Goal: Information Seeking & Learning: Compare options

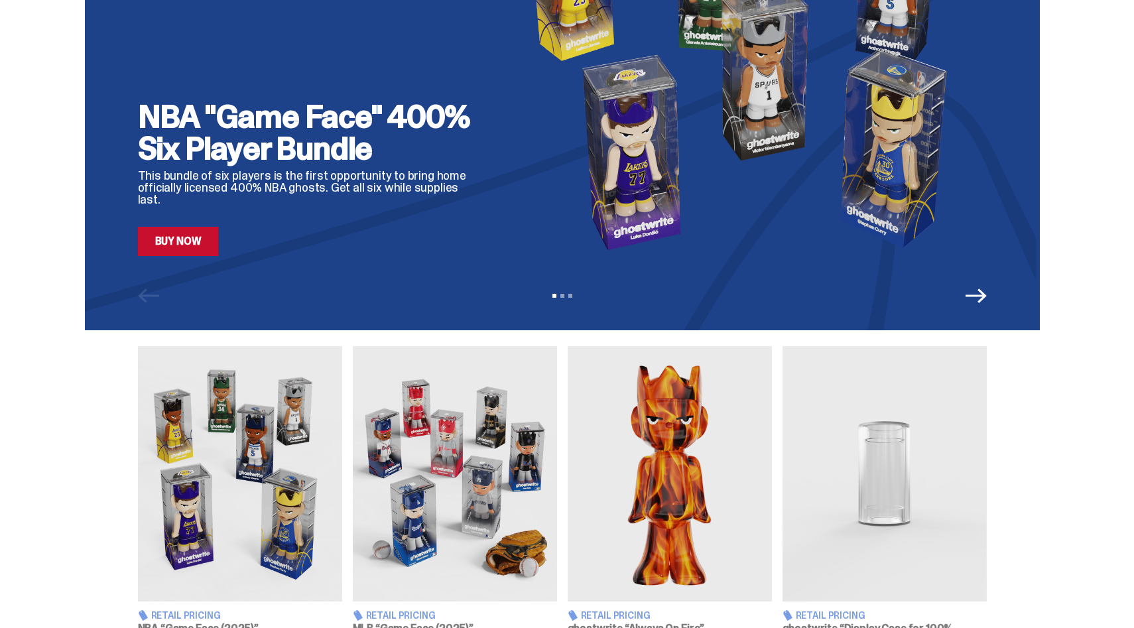
scroll to position [251, 0]
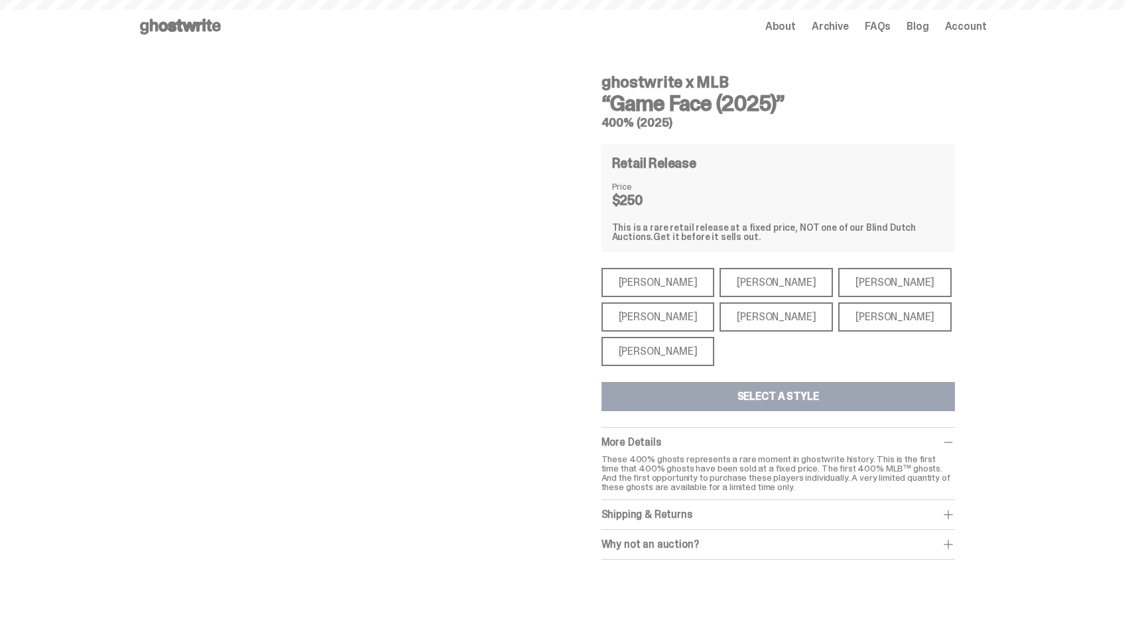
click at [645, 352] on div "[PERSON_NAME]" at bounding box center [658, 351] width 113 height 29
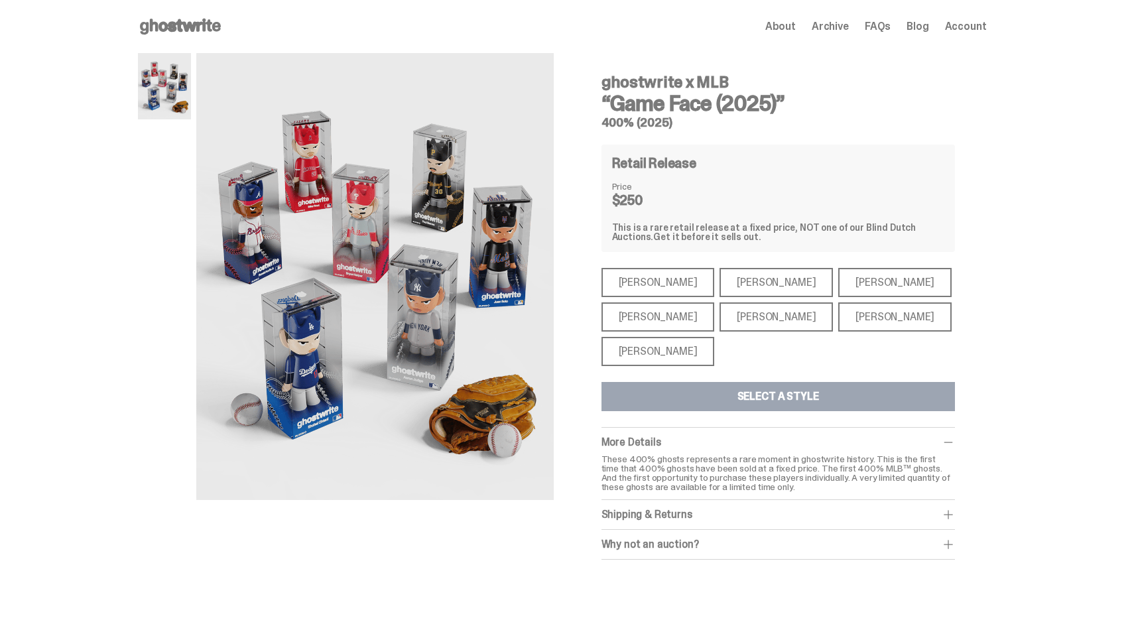
click at [645, 352] on div "[PERSON_NAME]" at bounding box center [658, 351] width 113 height 29
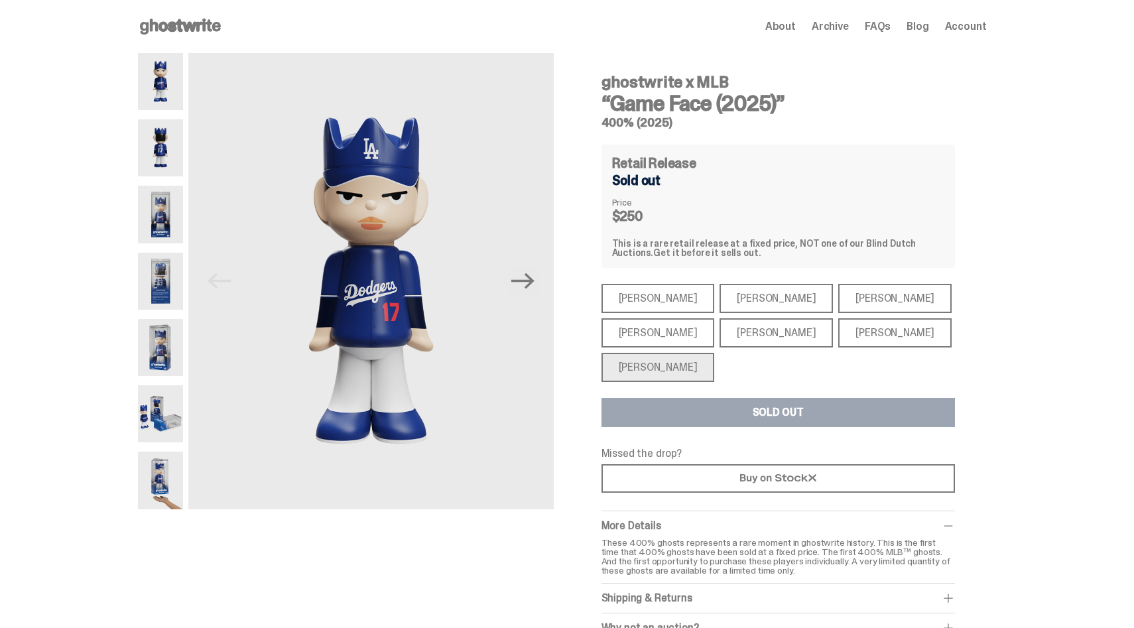
click at [669, 328] on div "[PERSON_NAME]" at bounding box center [658, 332] width 113 height 29
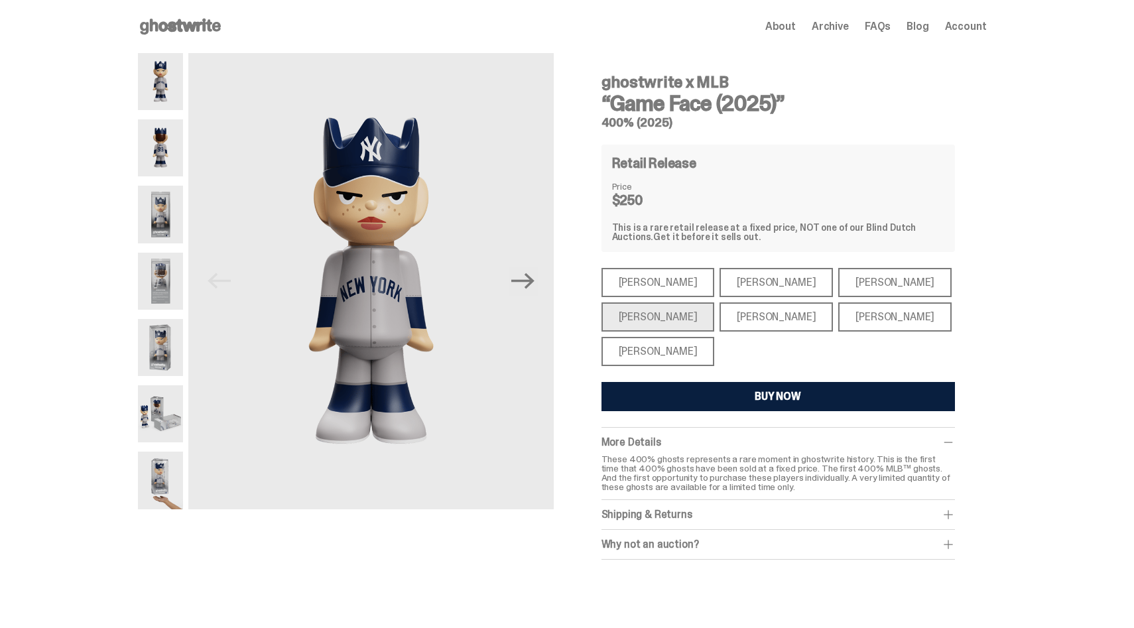
click at [736, 316] on div "[PERSON_NAME]" at bounding box center [776, 317] width 113 height 29
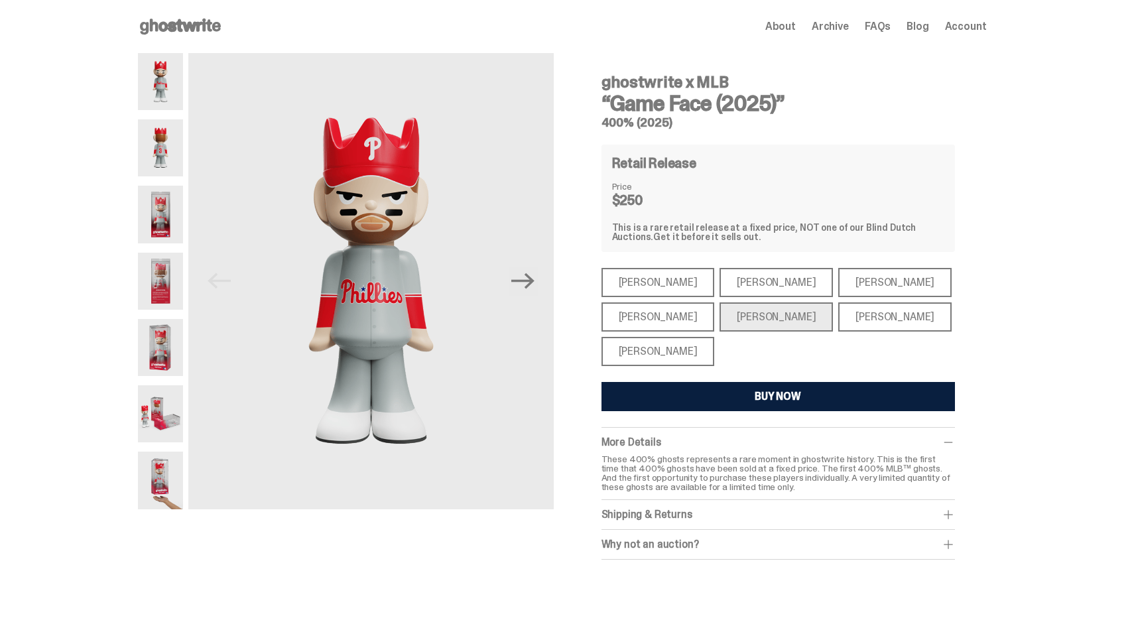
click at [839, 318] on div "[PERSON_NAME]" at bounding box center [895, 317] width 113 height 29
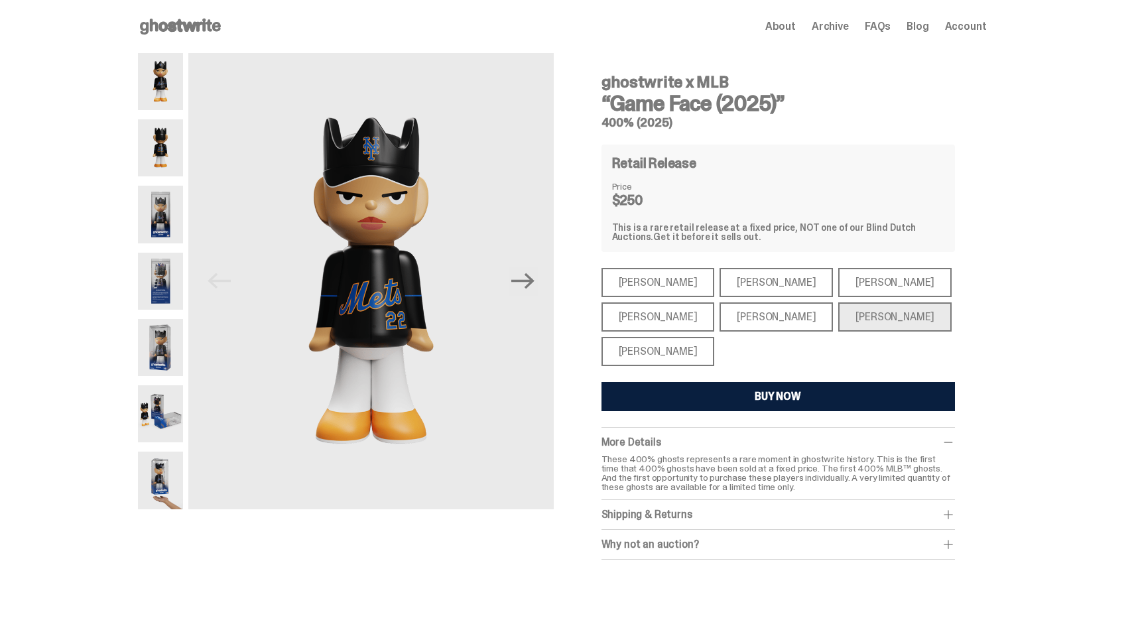
click at [845, 286] on div "[PERSON_NAME]" at bounding box center [895, 282] width 113 height 29
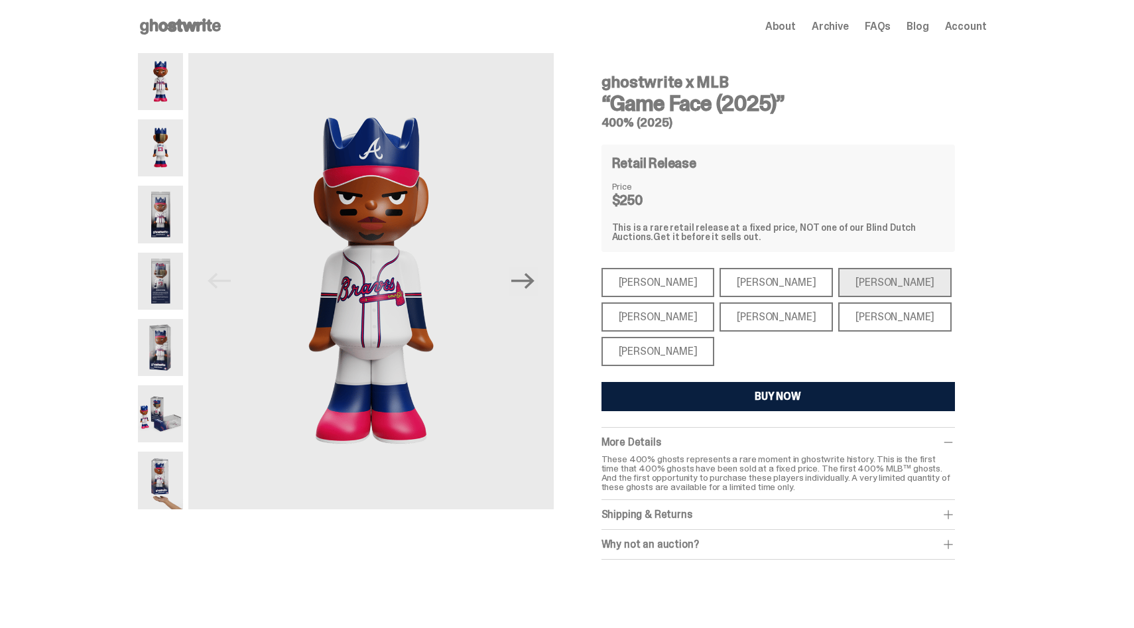
click at [762, 287] on div "[PERSON_NAME]" at bounding box center [776, 282] width 113 height 29
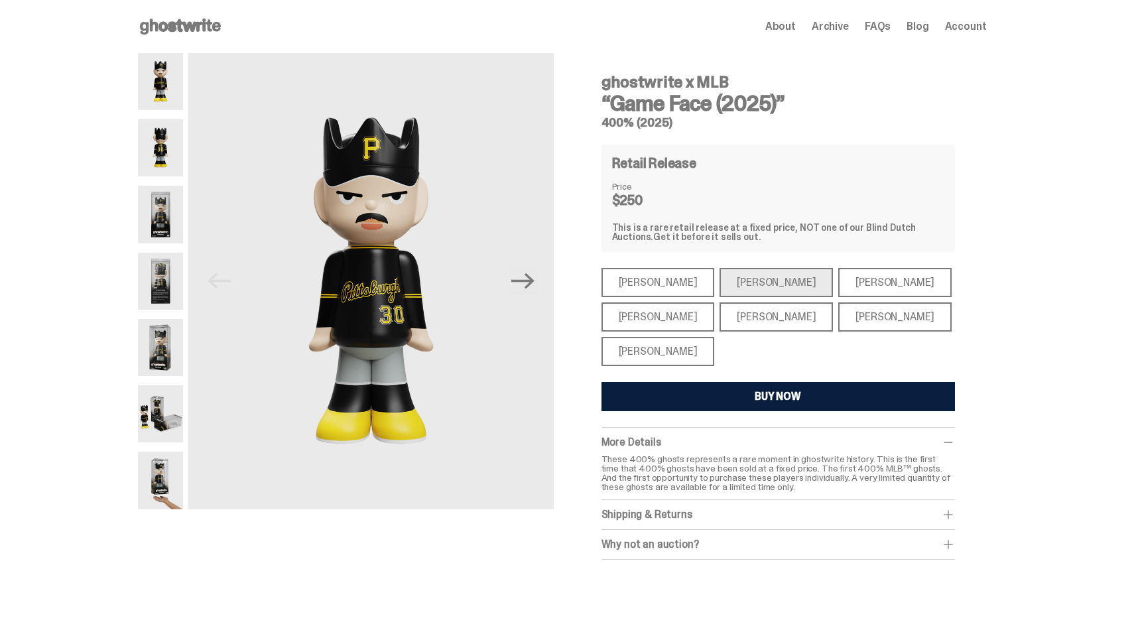
click at [667, 284] on div "[PERSON_NAME]" at bounding box center [658, 282] width 113 height 29
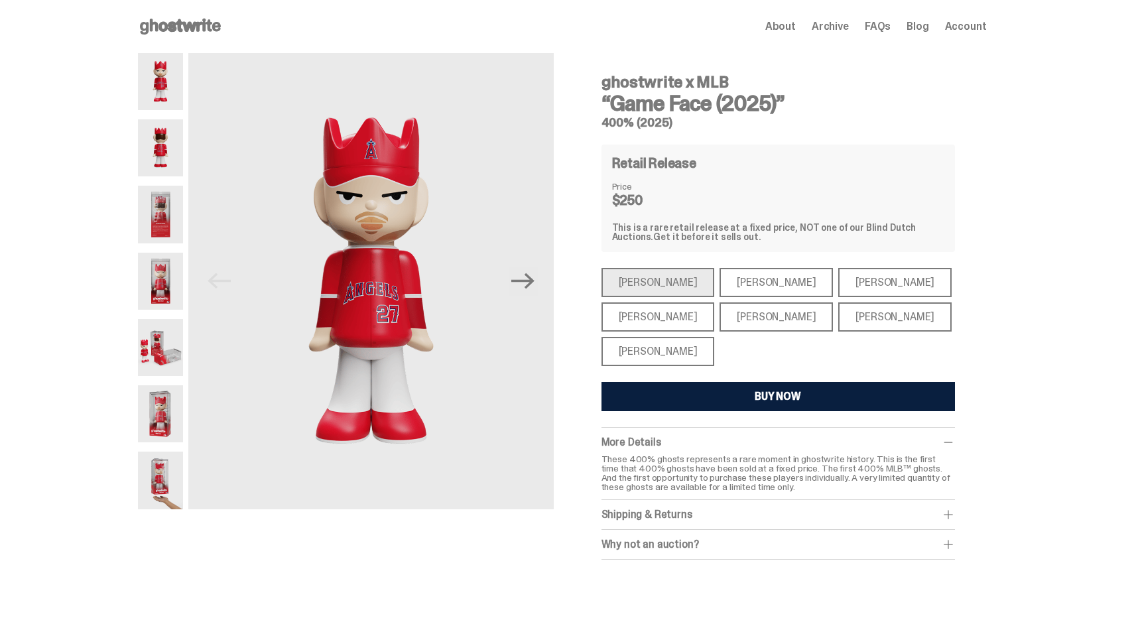
click at [720, 279] on div "[PERSON_NAME]" at bounding box center [776, 282] width 113 height 29
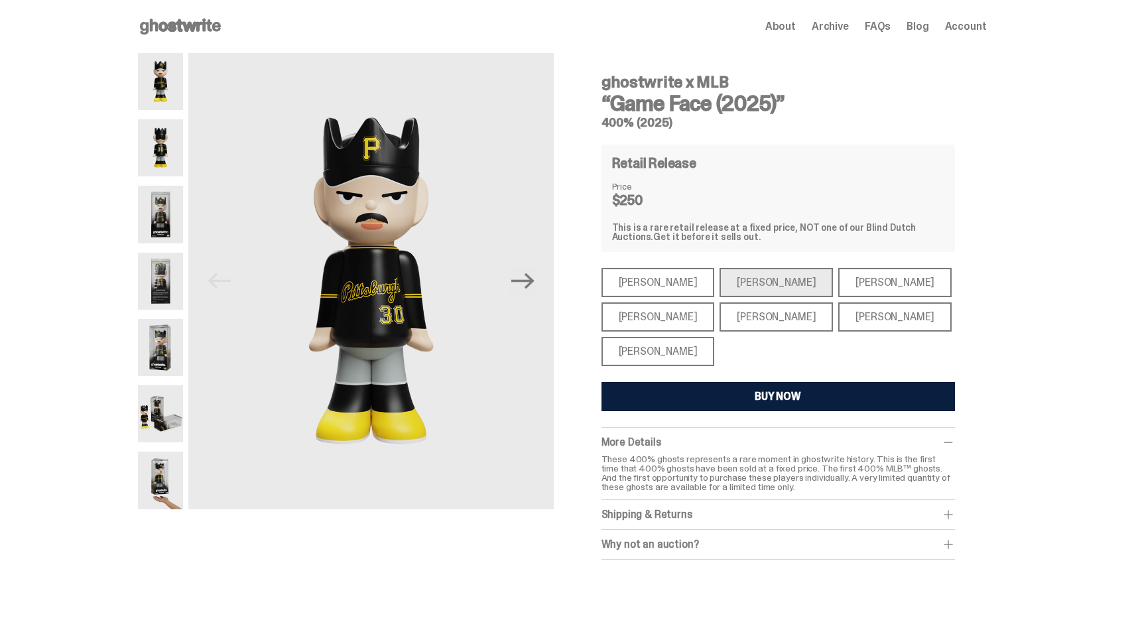
click at [839, 289] on div "[PERSON_NAME]" at bounding box center [895, 282] width 113 height 29
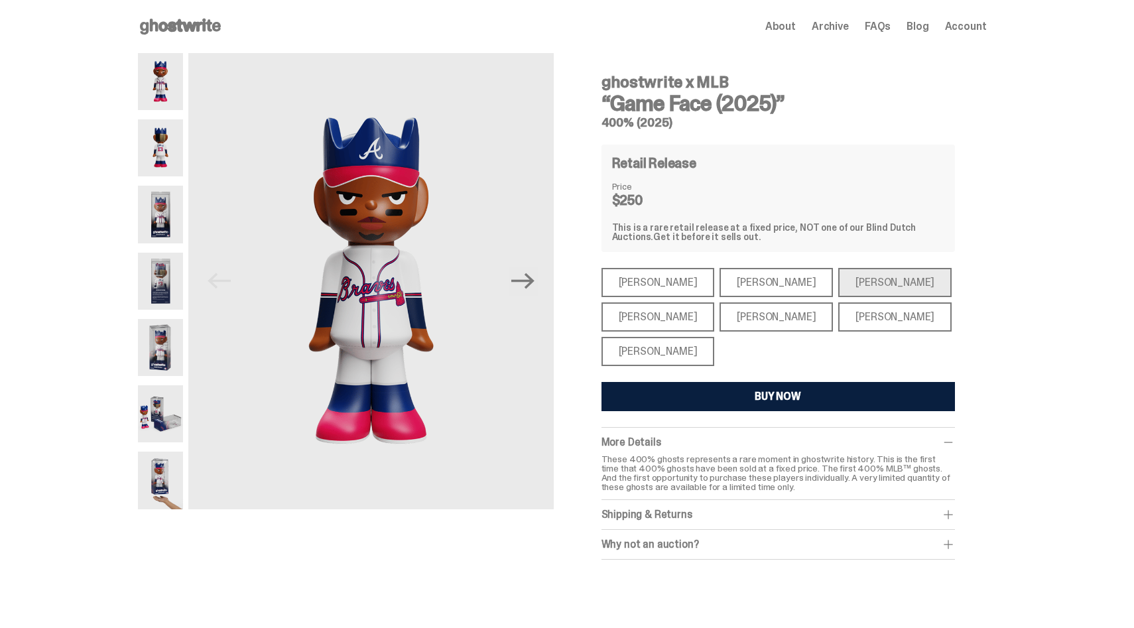
click at [669, 312] on div "[PERSON_NAME]" at bounding box center [658, 317] width 113 height 29
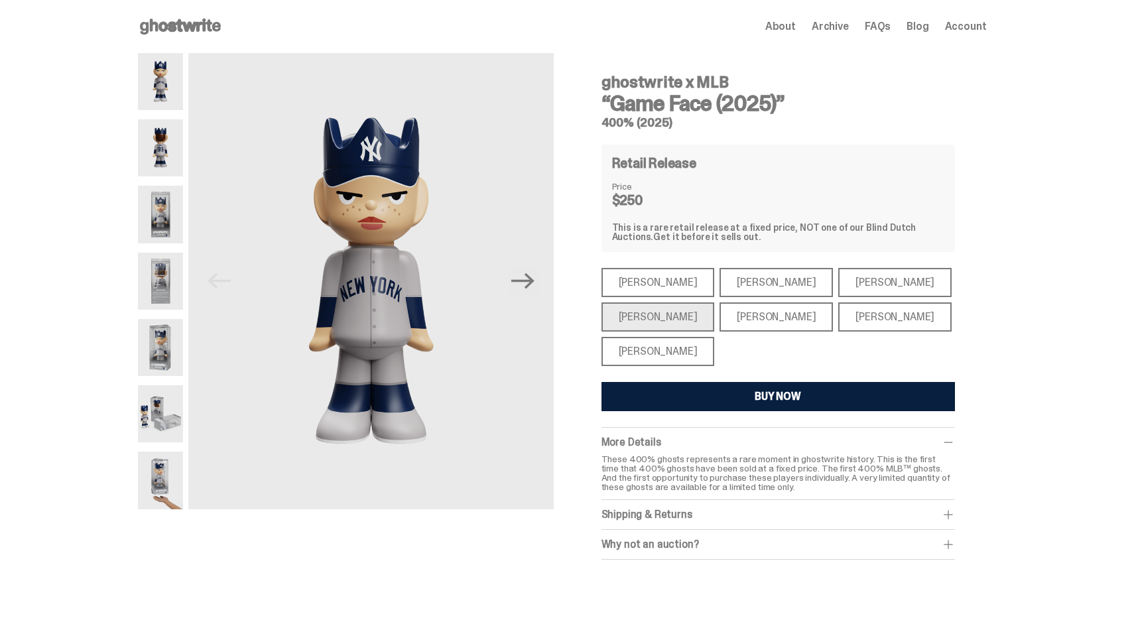
click at [748, 317] on div "[PERSON_NAME]" at bounding box center [776, 317] width 113 height 29
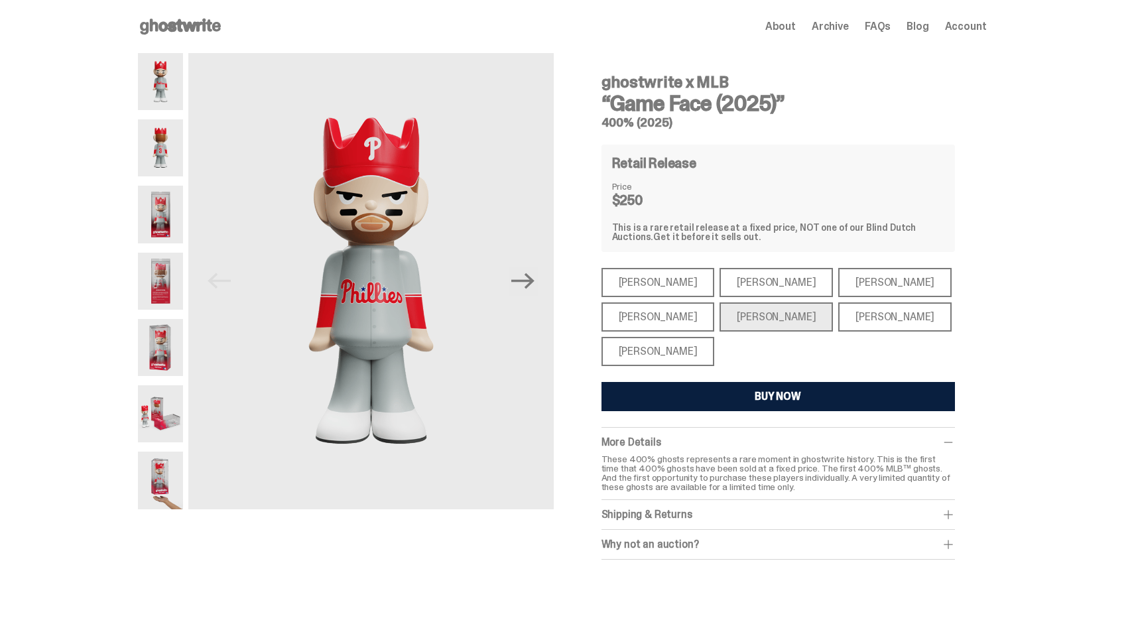
click at [854, 326] on div "[PERSON_NAME]" at bounding box center [895, 317] width 113 height 29
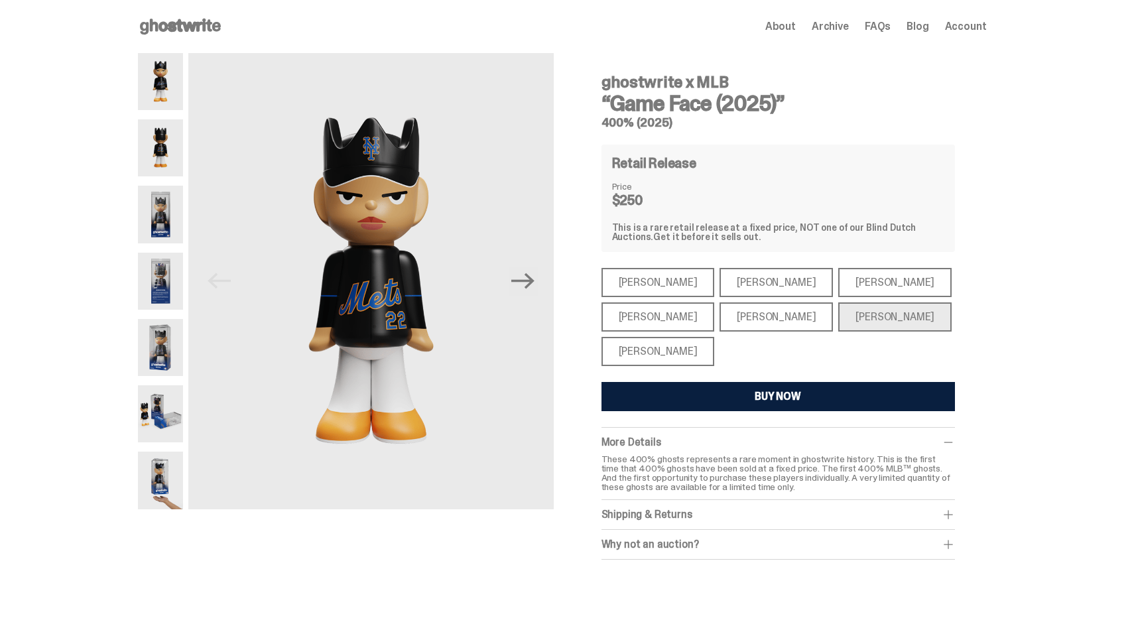
click at [643, 322] on div "[PERSON_NAME]" at bounding box center [658, 317] width 113 height 29
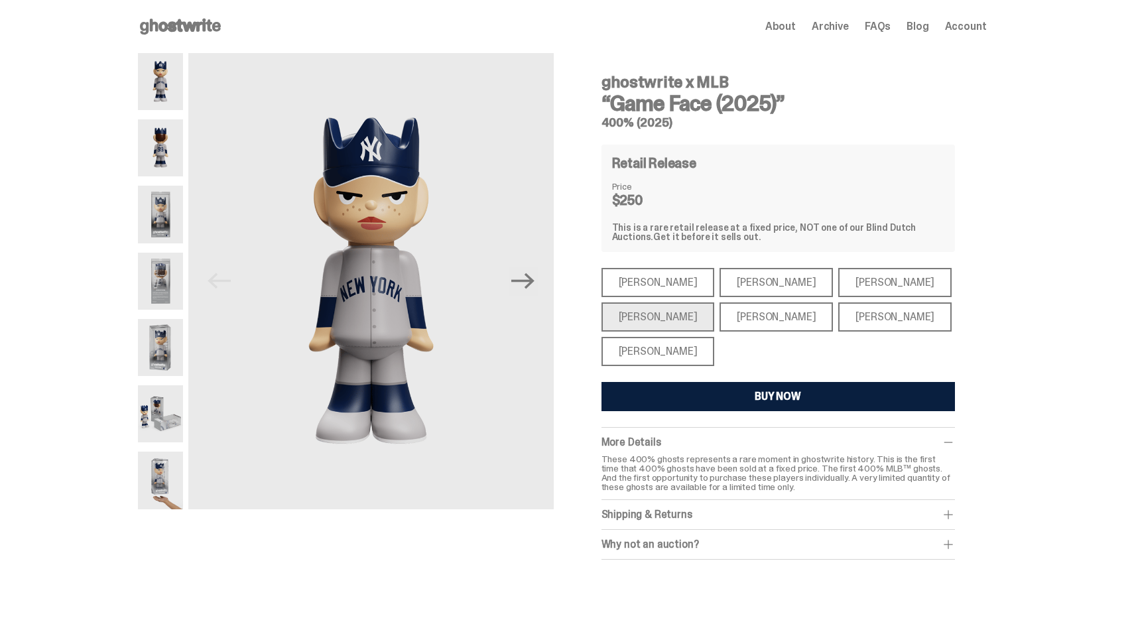
click at [204, 22] on use at bounding box center [180, 27] width 81 height 16
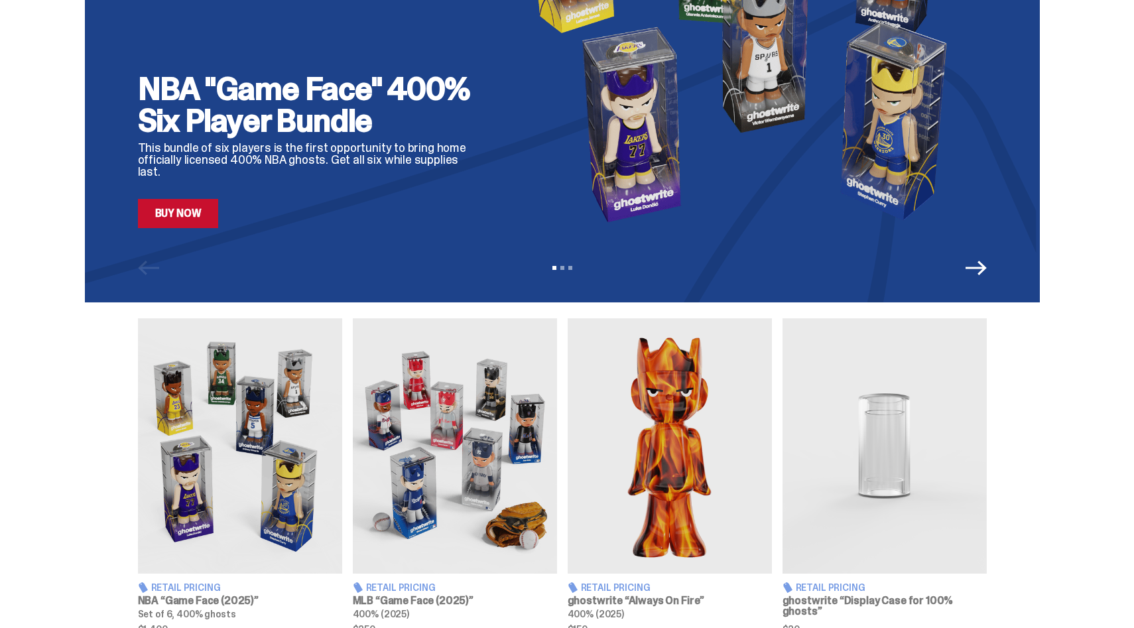
scroll to position [289, 0]
